Goal: Participate in discussion: Engage in conversation with other users on a specific topic

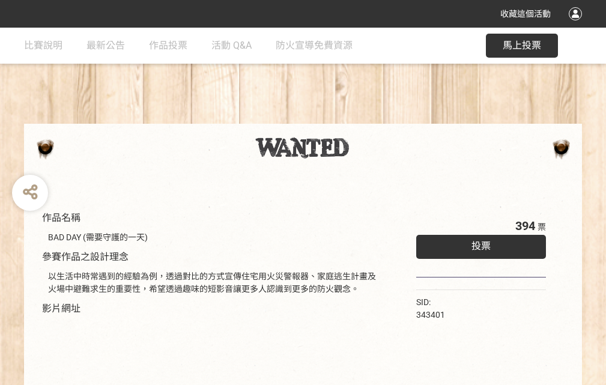
click at [577, 25] on div "收藏這個活動" at bounding box center [303, 14] width 606 height 28
click at [376, 118] on div "作品名稱 BAD DAY (需要守護的一天) 參賽作品之設計理念 以生活中時常遇到的經驗為例，透過對比的方式宣傳住宅用火災警報器、家庭逃生計畫及火場中避難求生…" at bounding box center [303, 280] width 606 height 505
click at [478, 243] on span "投票" at bounding box center [481, 245] width 19 height 11
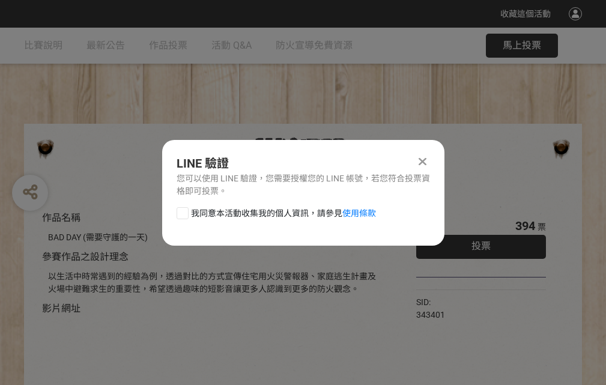
click at [181, 211] on div at bounding box center [183, 213] width 12 height 12
checkbox input "true"
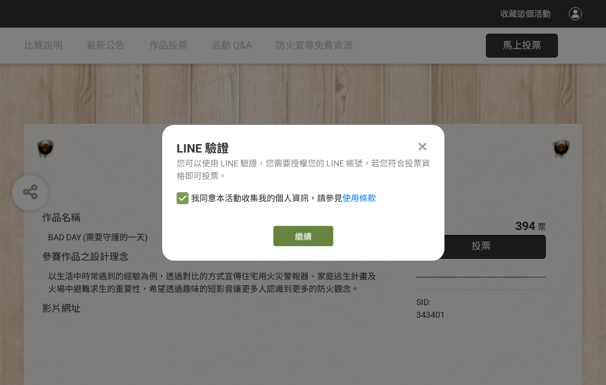
click at [302, 236] on link "繼續" at bounding box center [303, 236] width 60 height 20
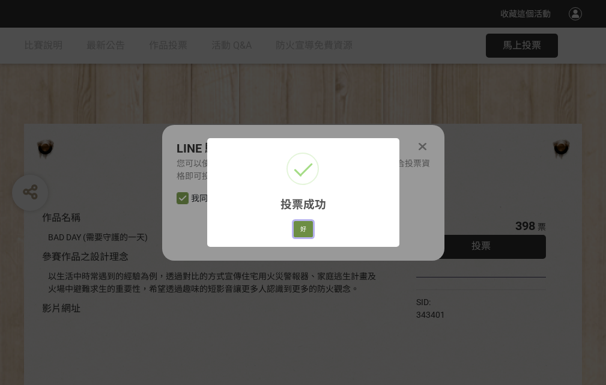
click at [300, 227] on button "好" at bounding box center [303, 229] width 19 height 17
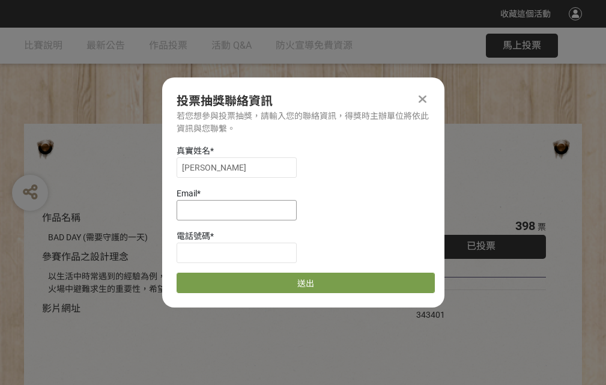
click at [240, 210] on input at bounding box center [237, 210] width 120 height 20
type input "[EMAIL_ADDRESS][DOMAIN_NAME]"
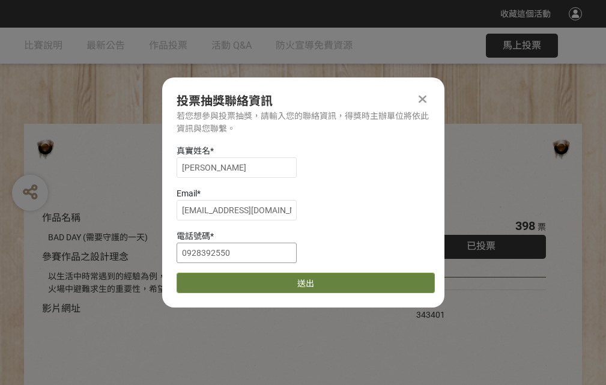
type input "0928392550"
click at [211, 279] on button "送出" at bounding box center [306, 283] width 258 height 20
